Goal: Register for event/course

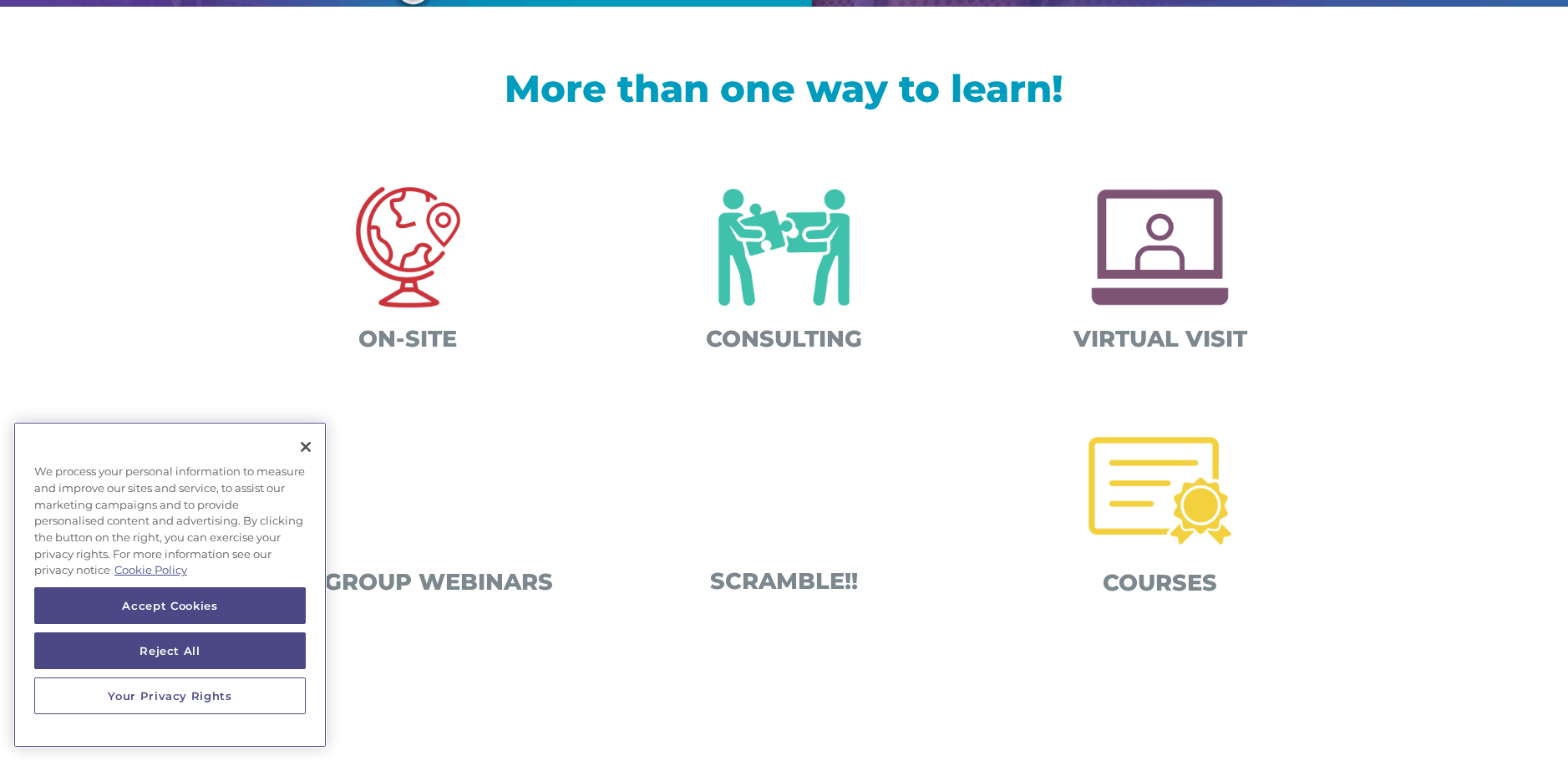
scroll to position [534, 0]
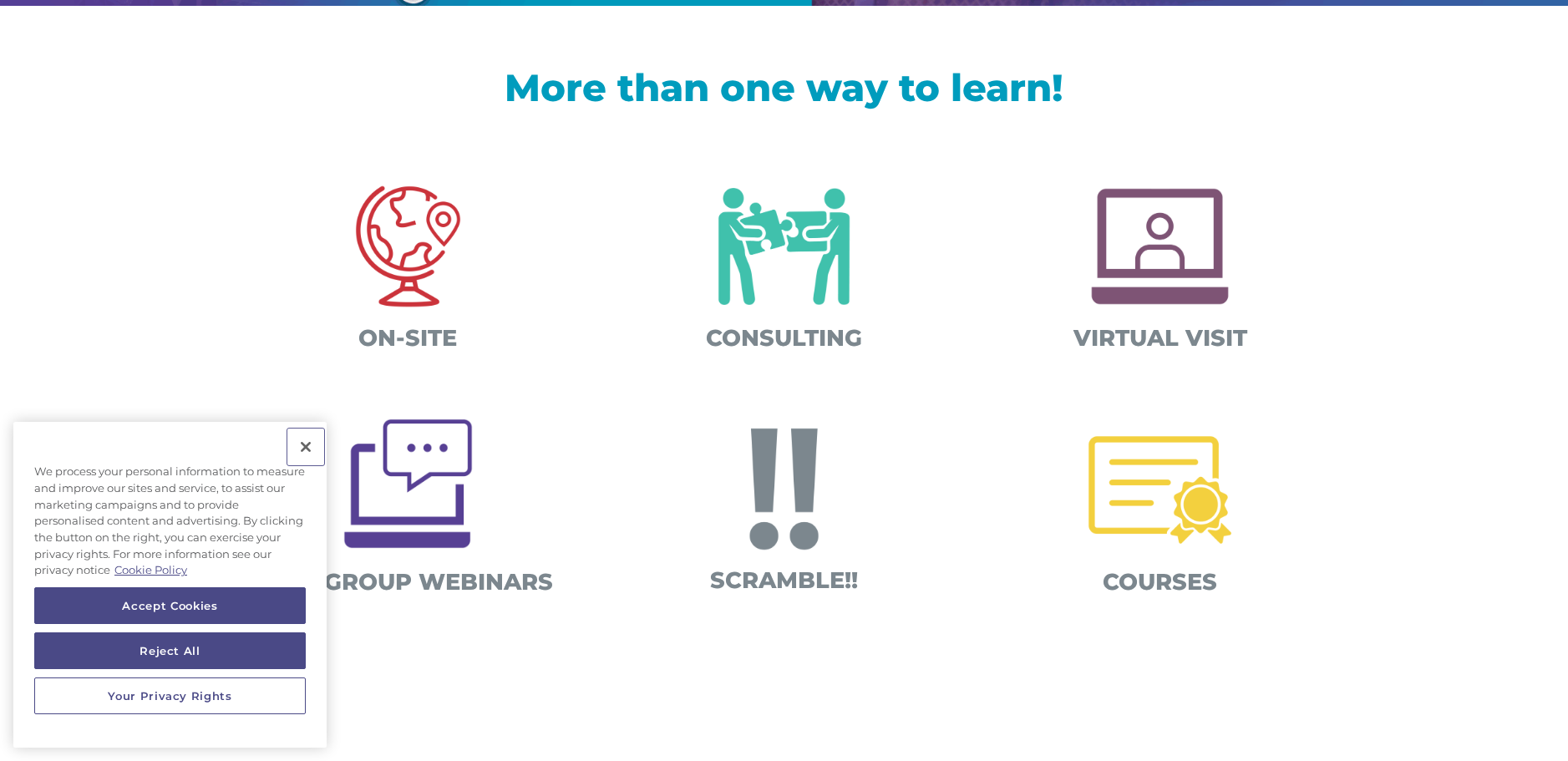
click at [310, 443] on button "Close" at bounding box center [306, 446] width 37 height 37
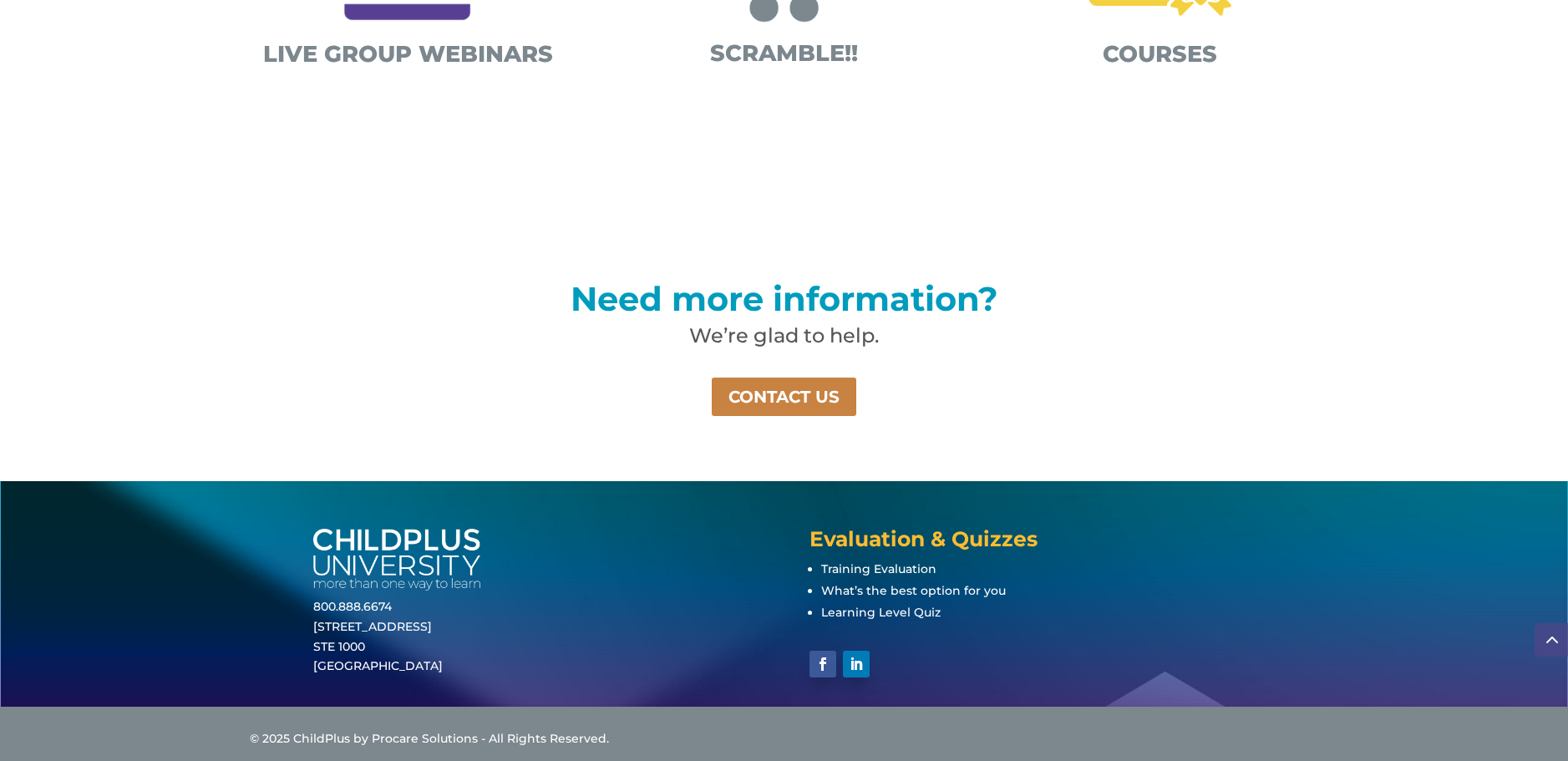
scroll to position [1069, 0]
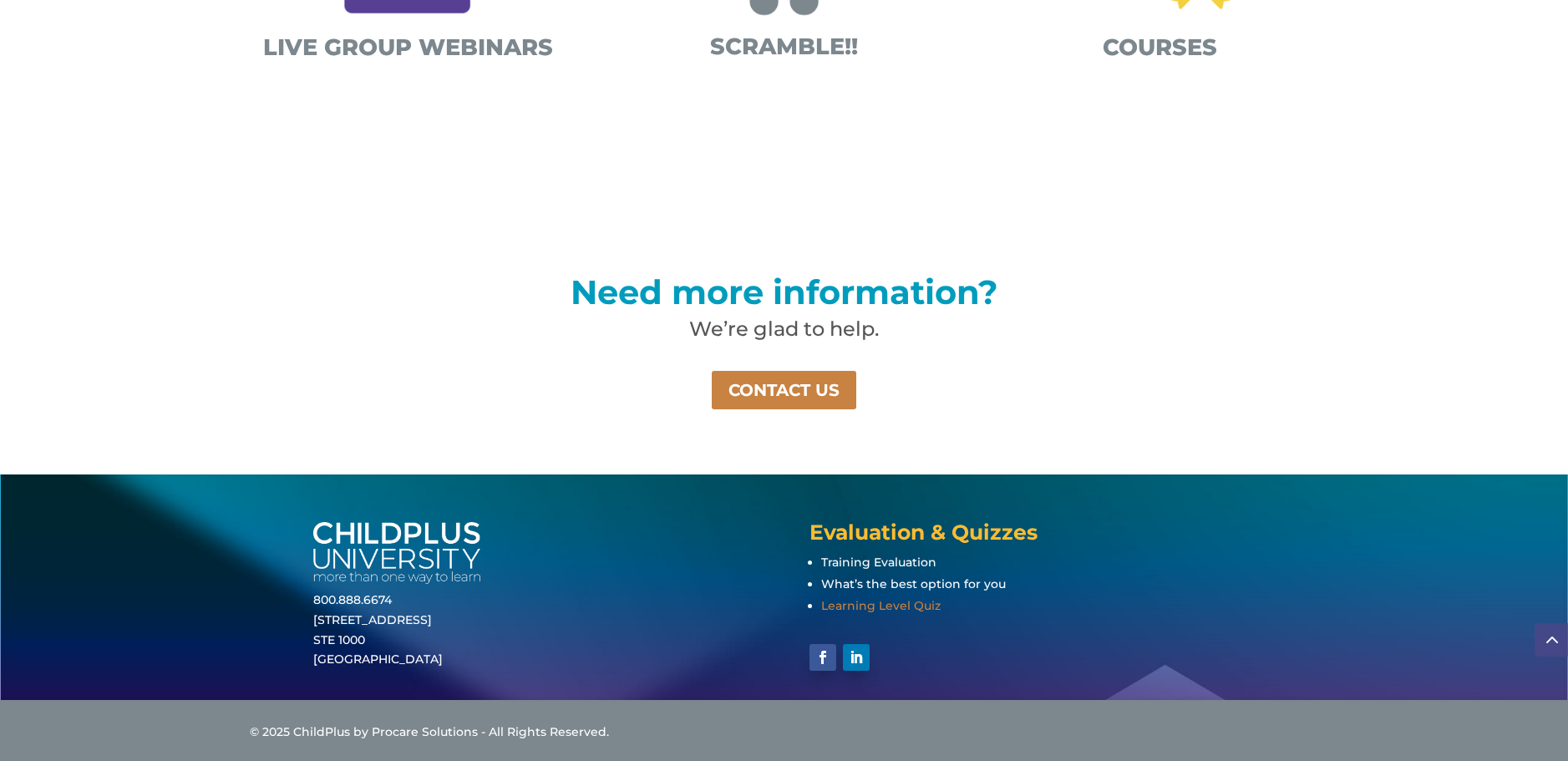
click at [920, 603] on span "Learning Level Quiz" at bounding box center [880, 605] width 119 height 15
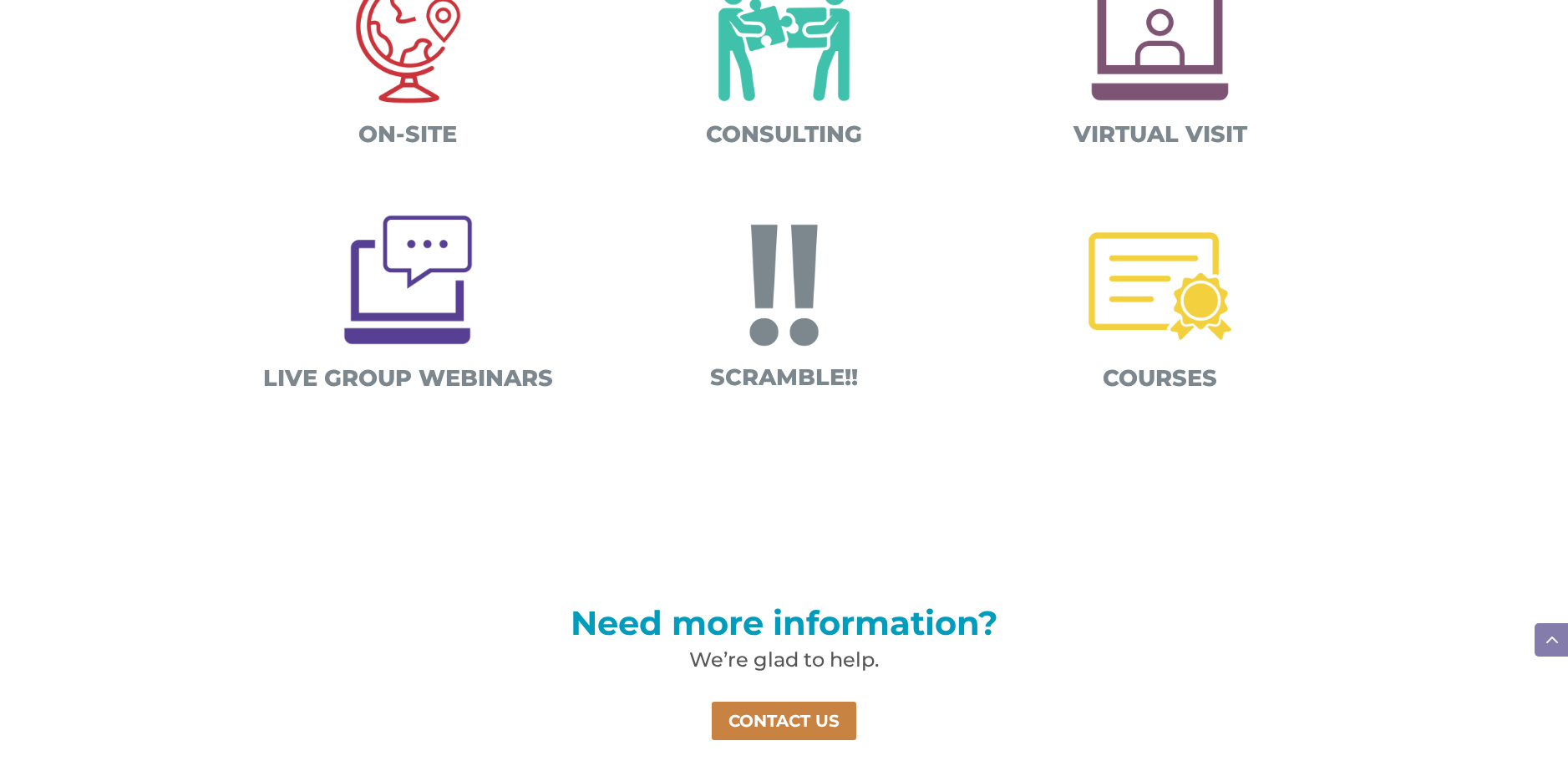
scroll to position [735, 0]
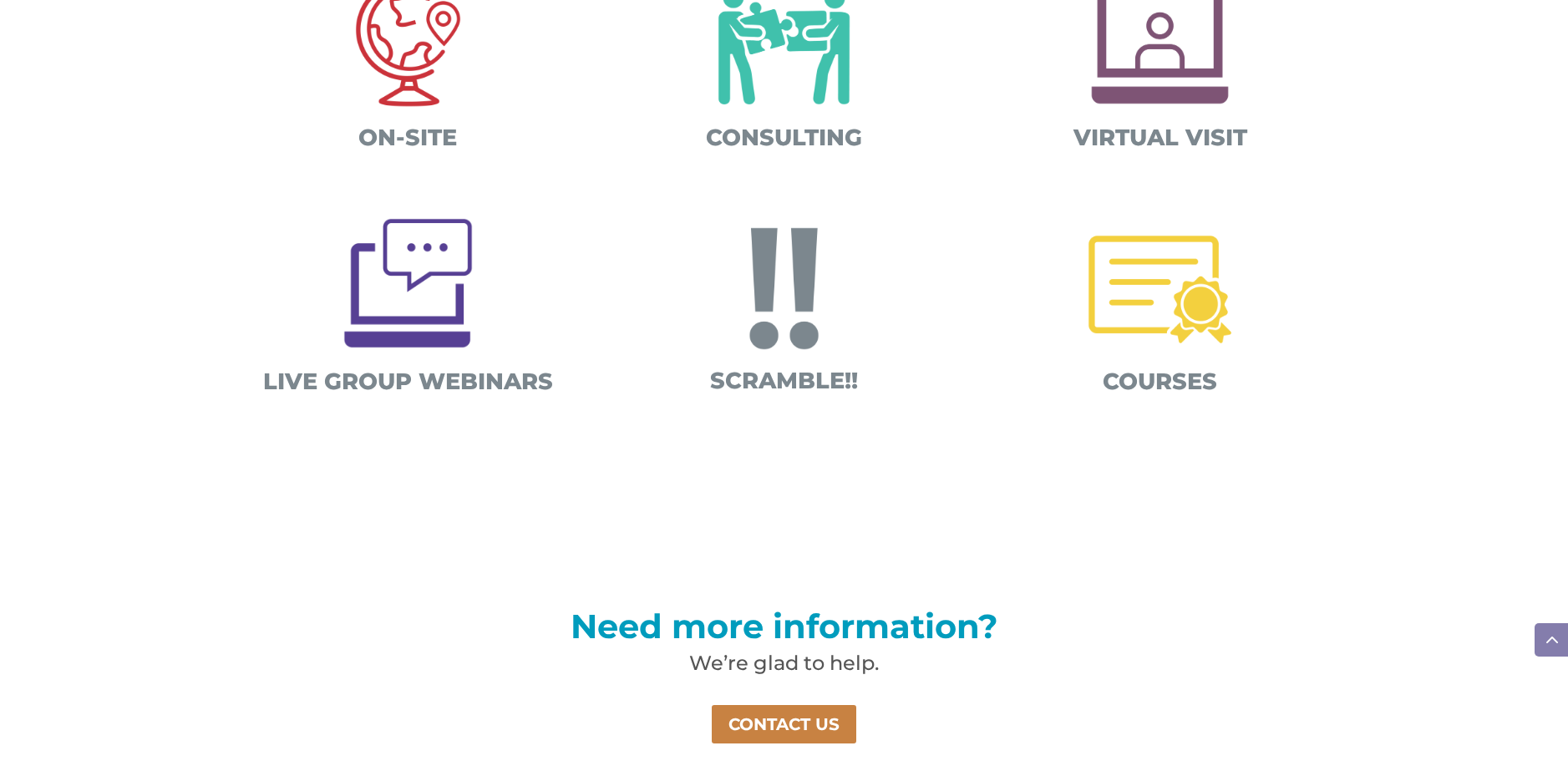
click at [1157, 282] on img at bounding box center [1159, 289] width 175 height 175
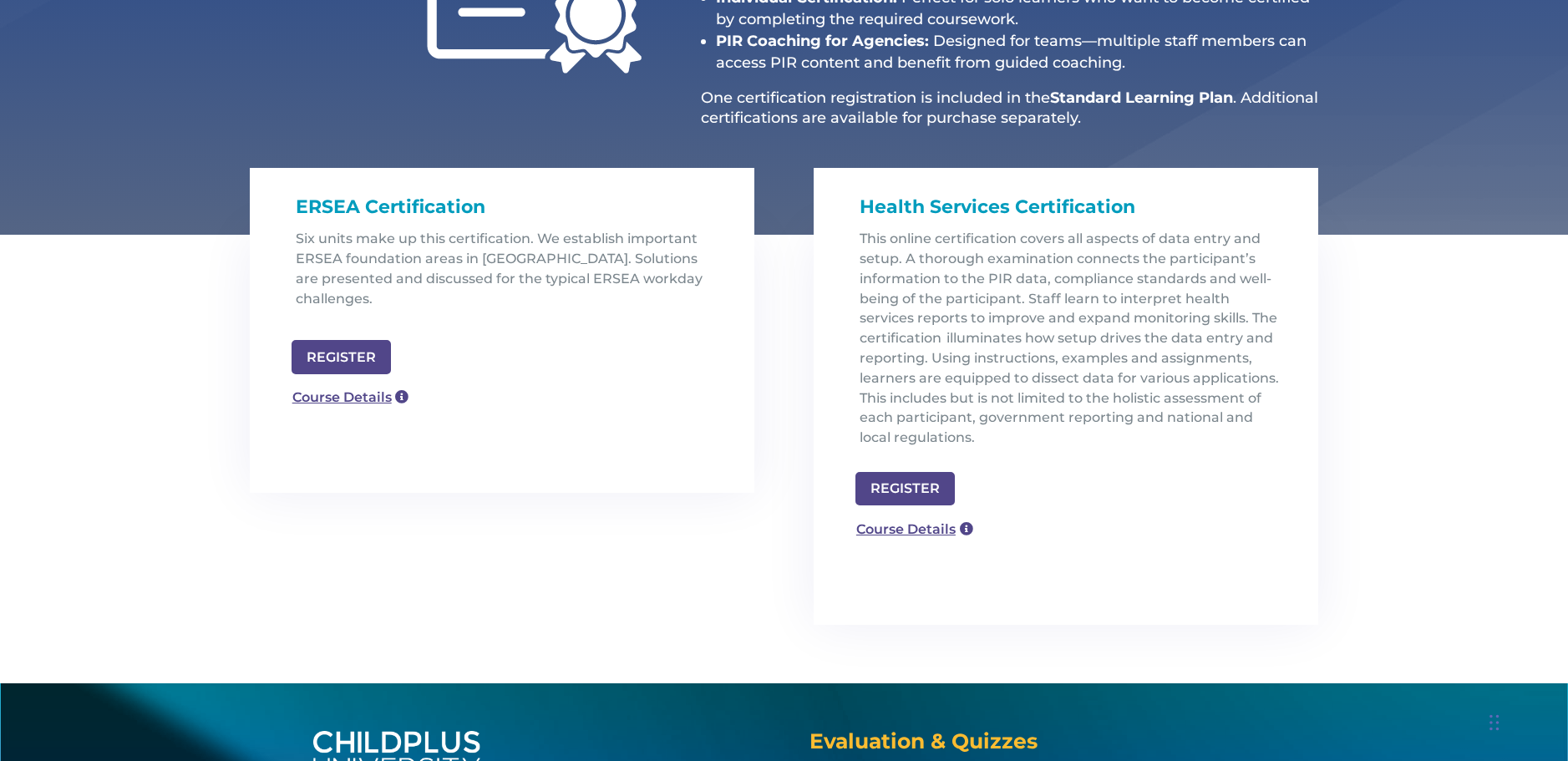
scroll to position [401, 0]
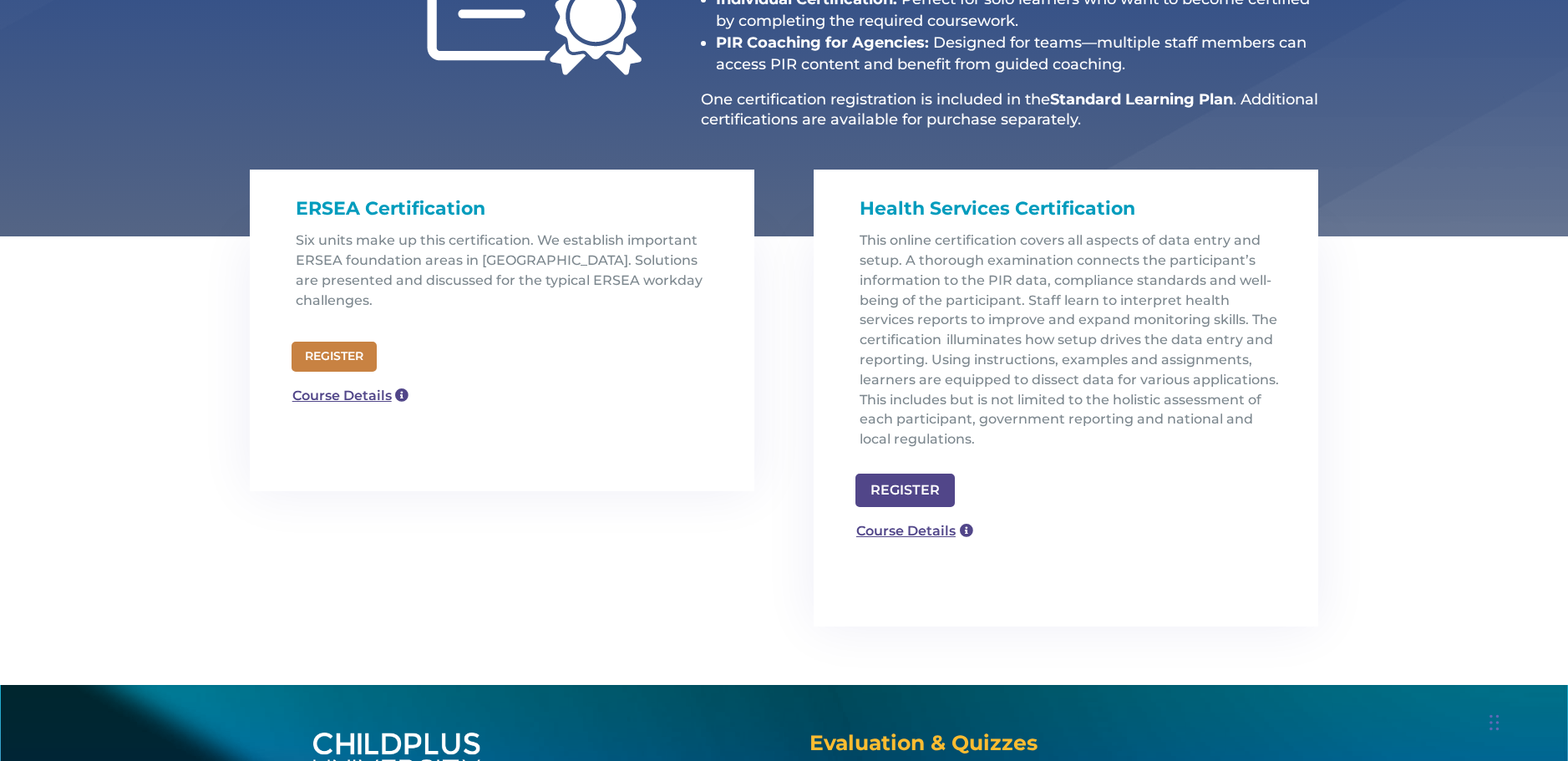
click at [353, 342] on link "REGISTER" at bounding box center [334, 357] width 85 height 30
